Goal: Information Seeking & Learning: Learn about a topic

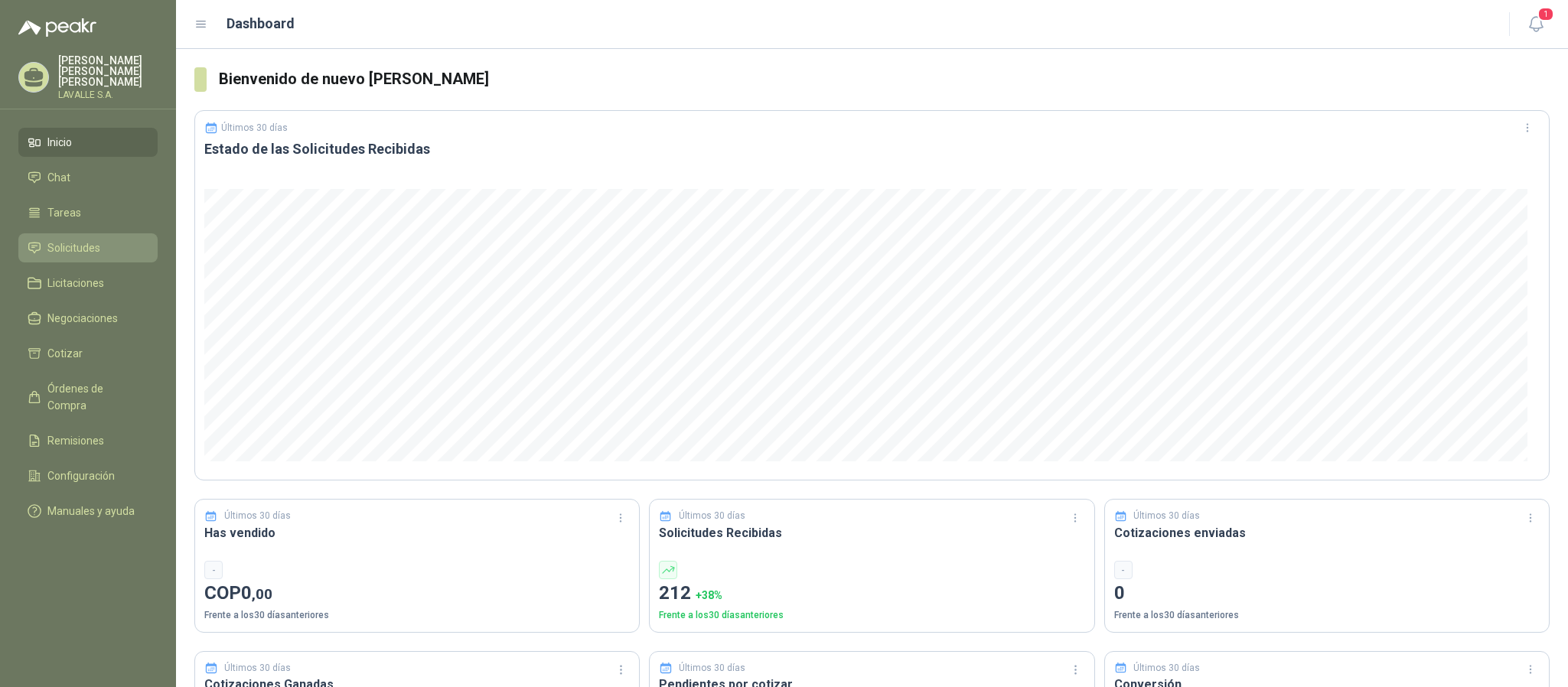
click at [97, 239] on span "Solicitudes" at bounding box center [74, 248] width 53 height 17
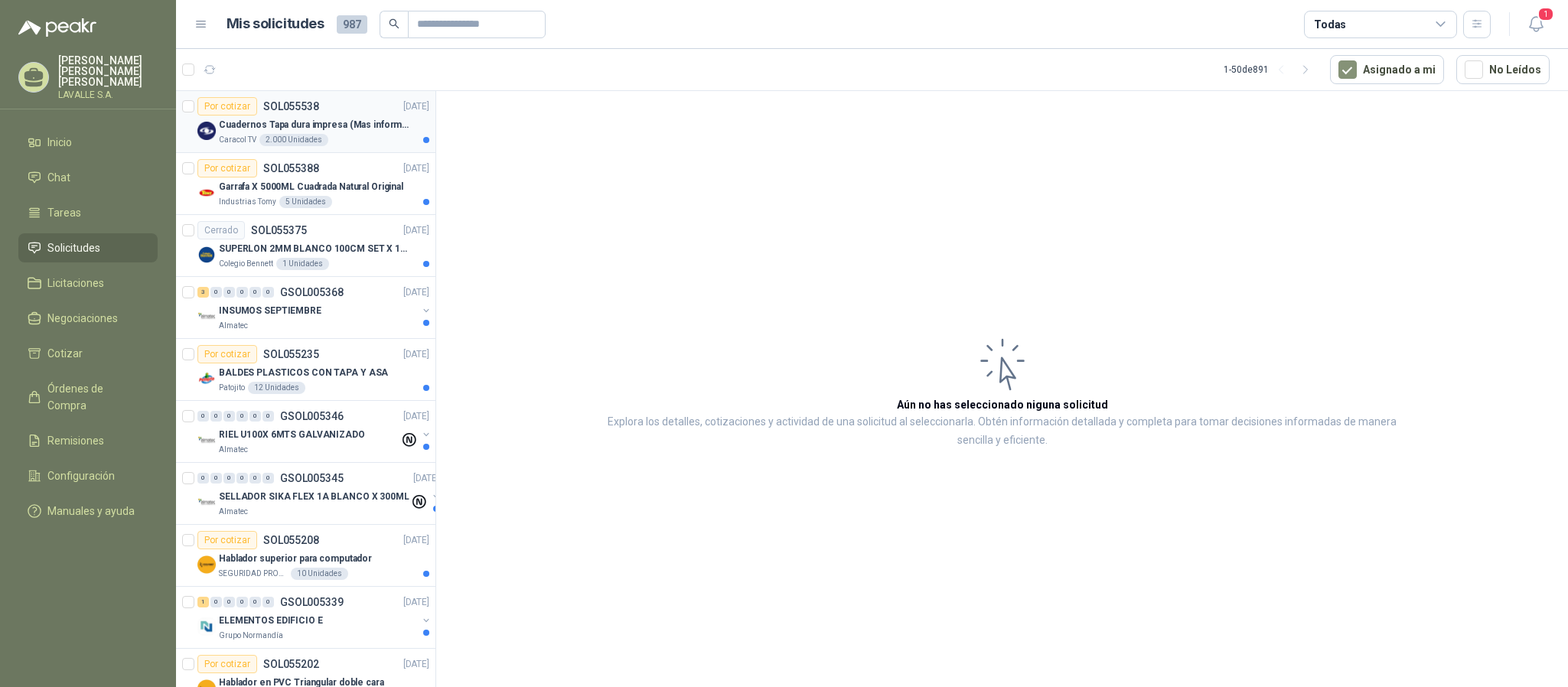
click at [348, 128] on p "Cuadernos Tapa dura impresa (Mas informacion en el adjunto)" at bounding box center [313, 124] width 191 height 14
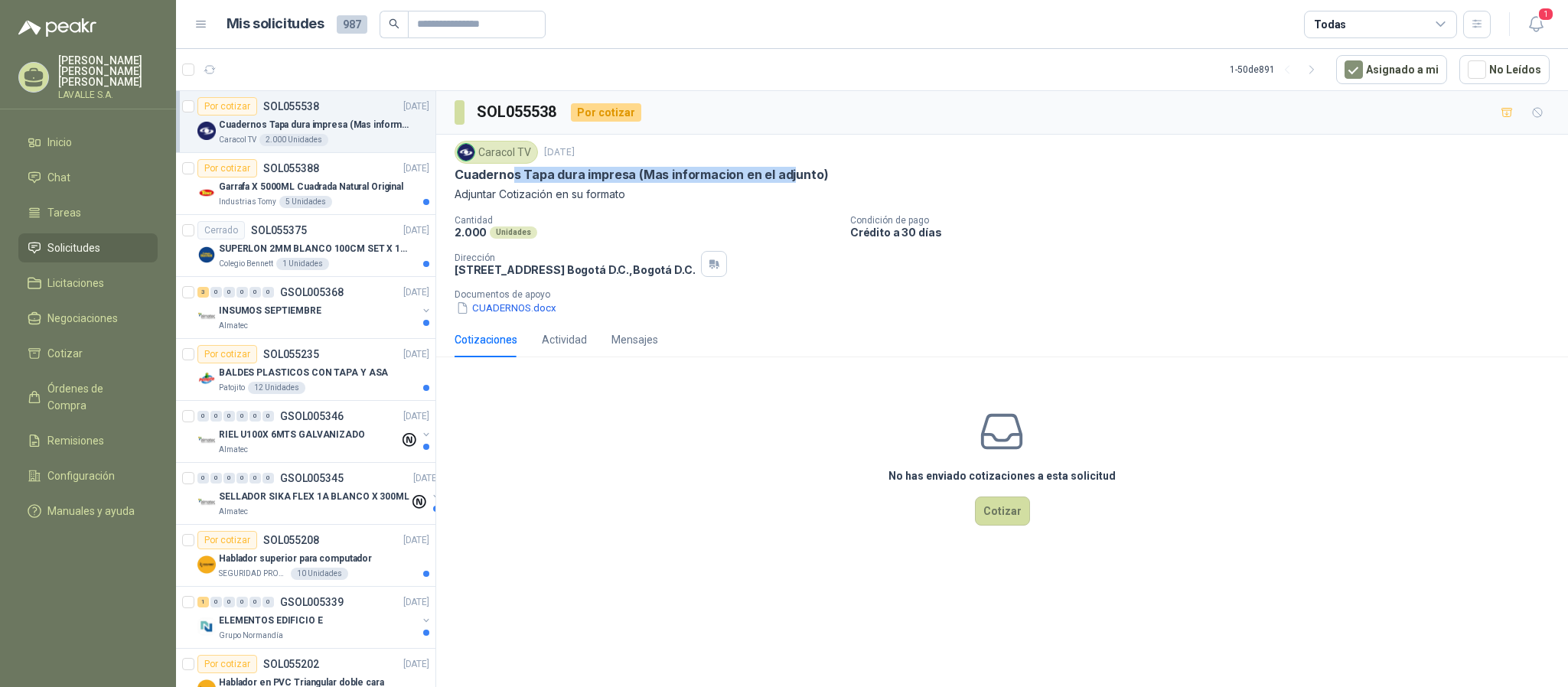
drag, startPoint x: 515, startPoint y: 172, endPoint x: 801, endPoint y: 175, distance: 286.0
click at [801, 175] on p "Cuadernos Tapa dura impresa (Mas informacion en el adjunto)" at bounding box center [641, 175] width 373 height 16
click at [1534, 30] on icon "button" at bounding box center [1536, 24] width 13 height 14
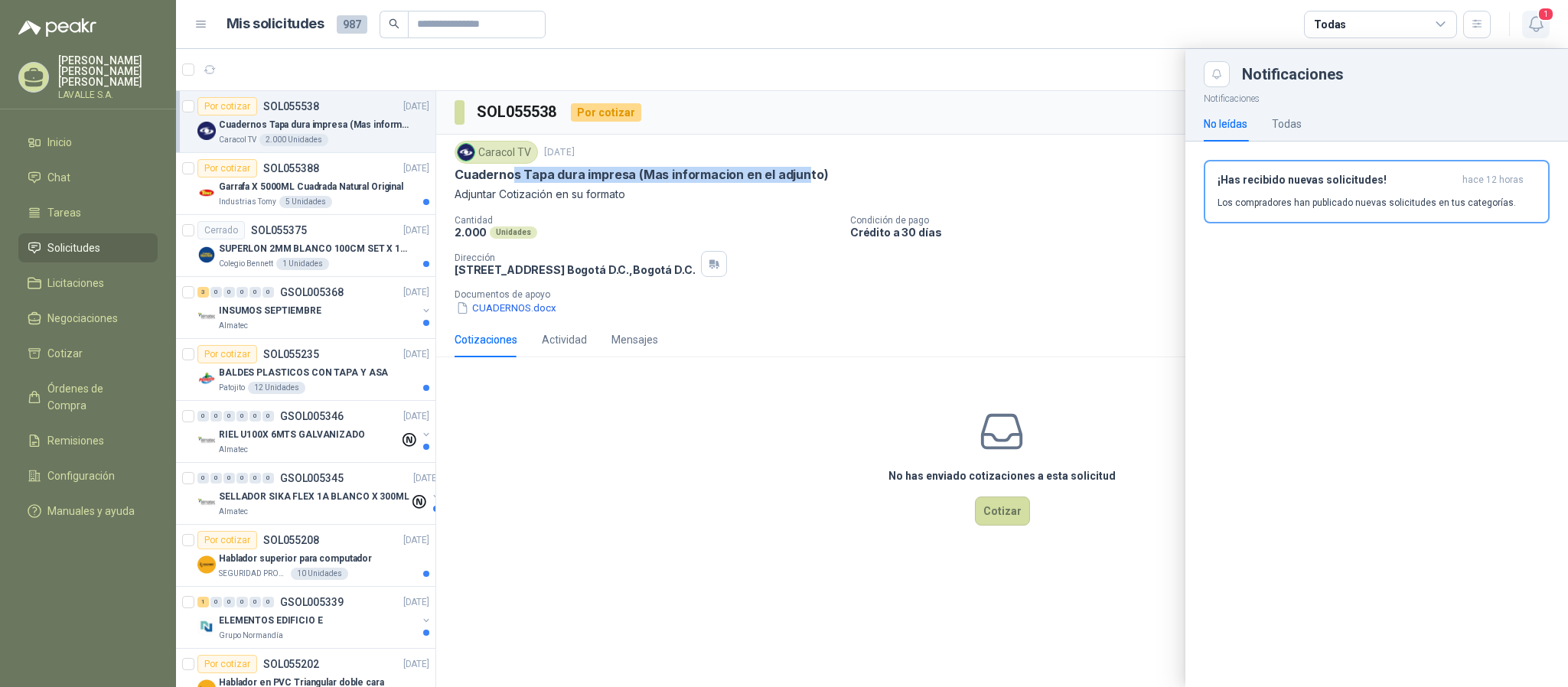
click at [1527, 21] on icon "button" at bounding box center [1536, 24] width 19 height 19
